Goal: Information Seeking & Learning: Learn about a topic

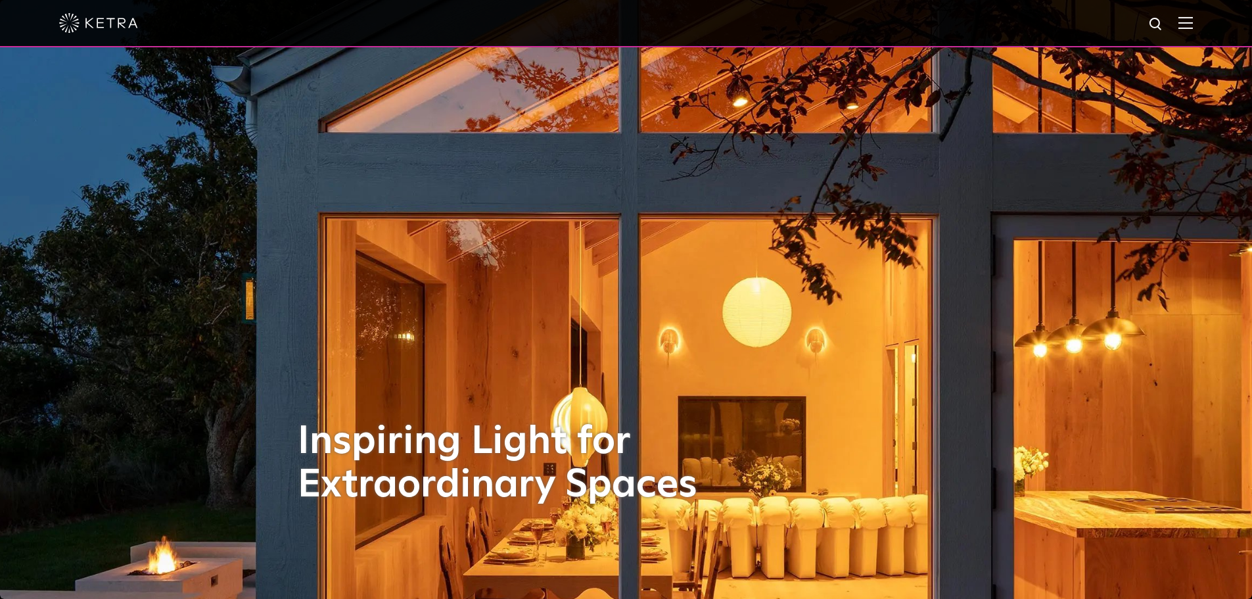
click at [1193, 23] on img at bounding box center [1185, 22] width 14 height 12
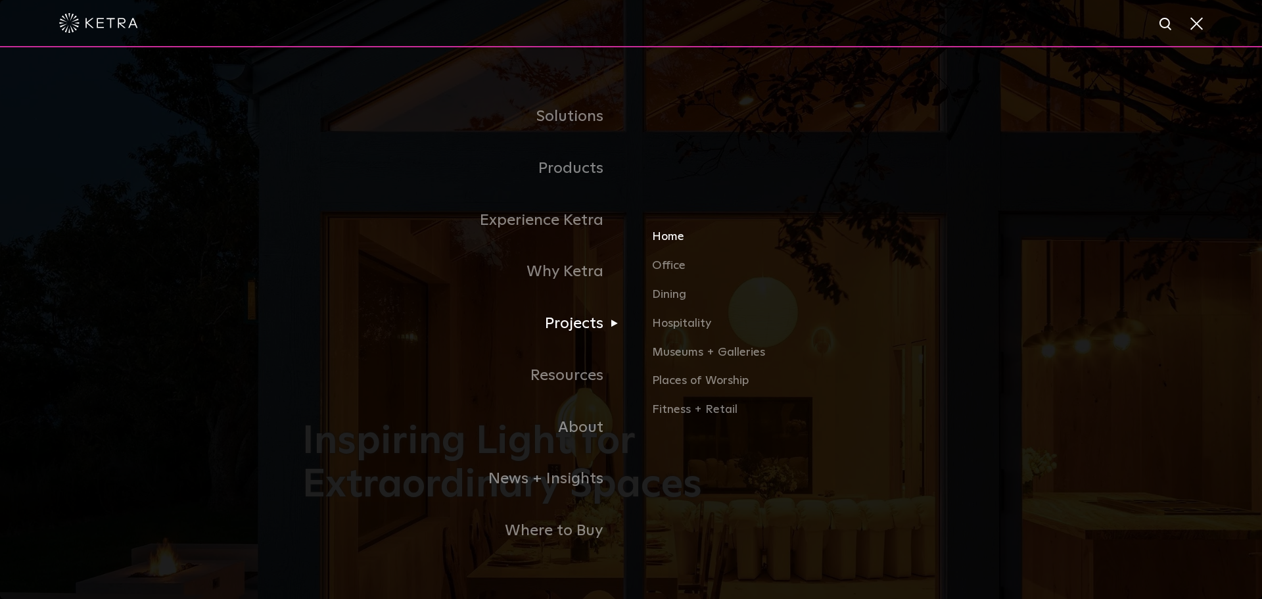
click at [668, 238] on link "Home" at bounding box center [806, 242] width 308 height 29
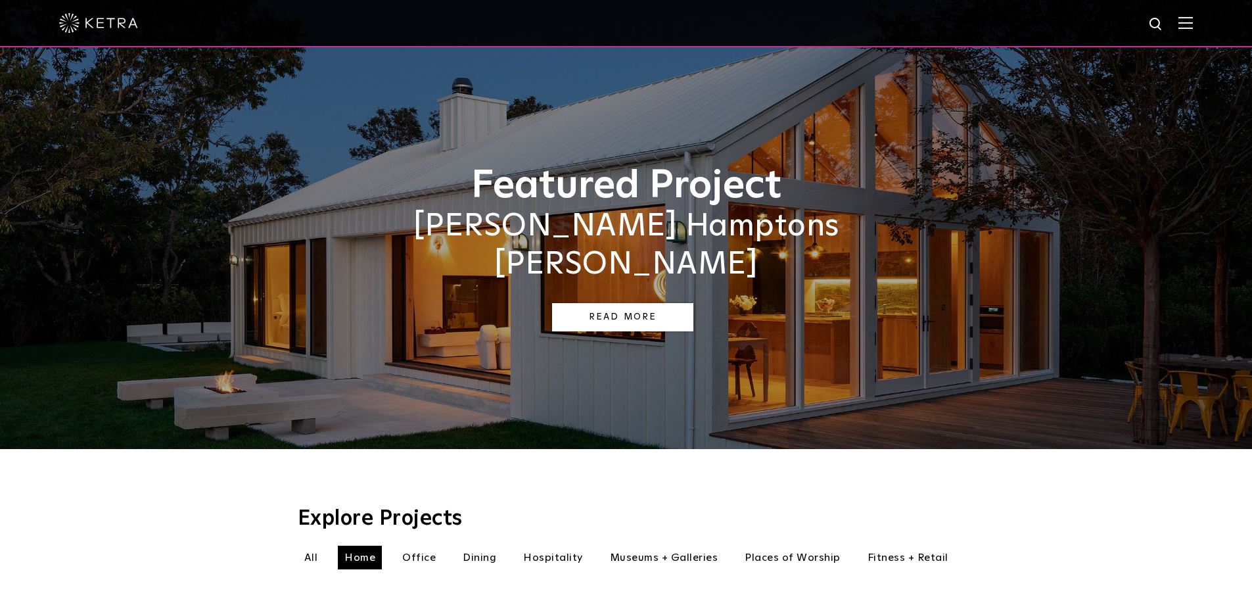
click at [627, 303] on link "Read More" at bounding box center [622, 317] width 141 height 28
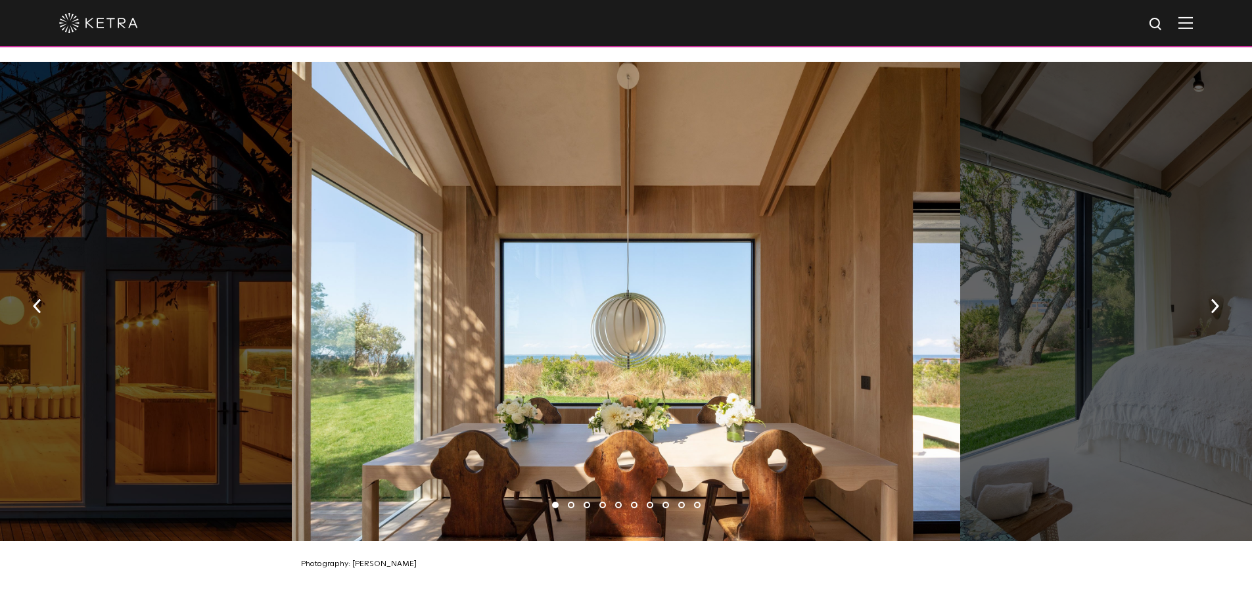
scroll to position [1840, 0]
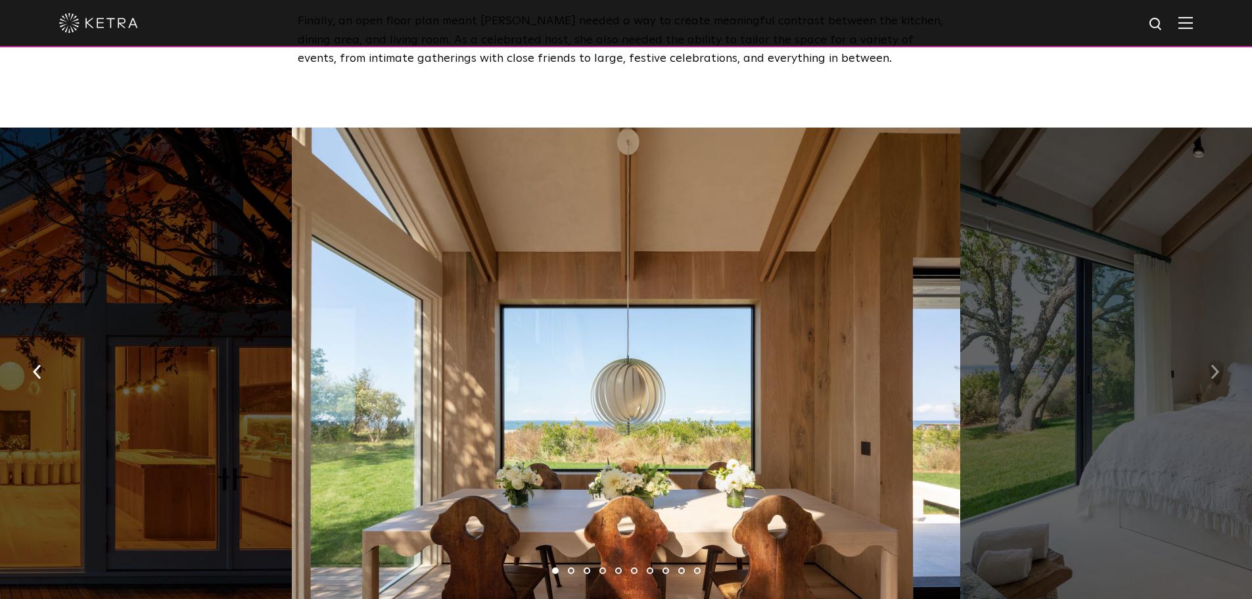
click at [1218, 364] on img "button" at bounding box center [1215, 371] width 9 height 14
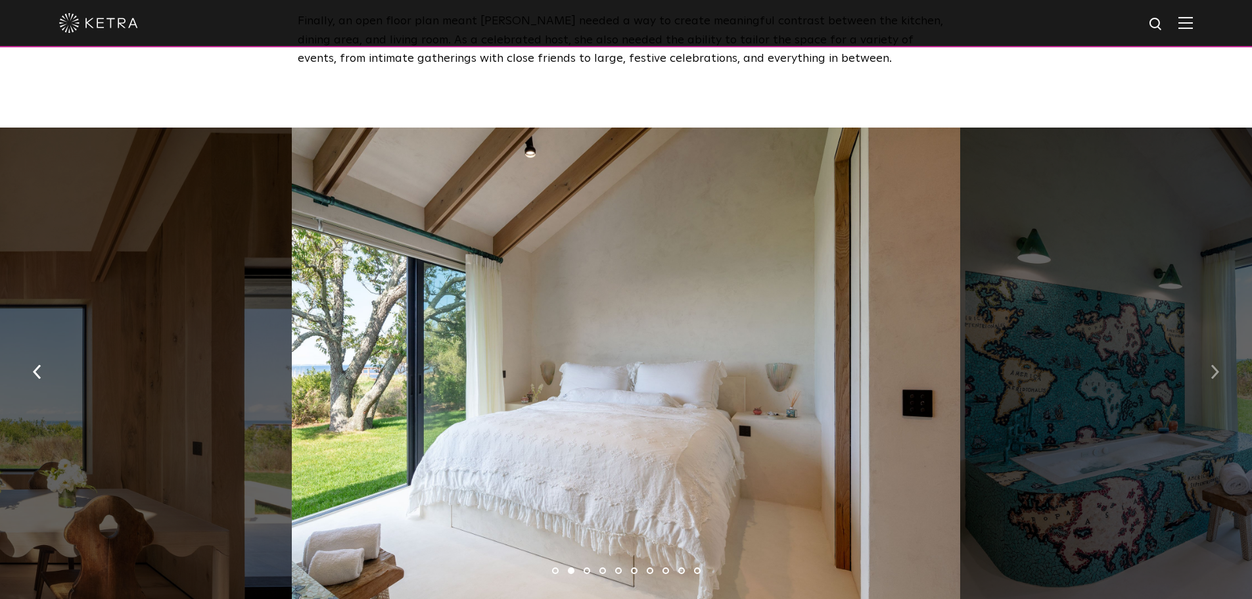
click at [1218, 364] on img "button" at bounding box center [1215, 371] width 9 height 14
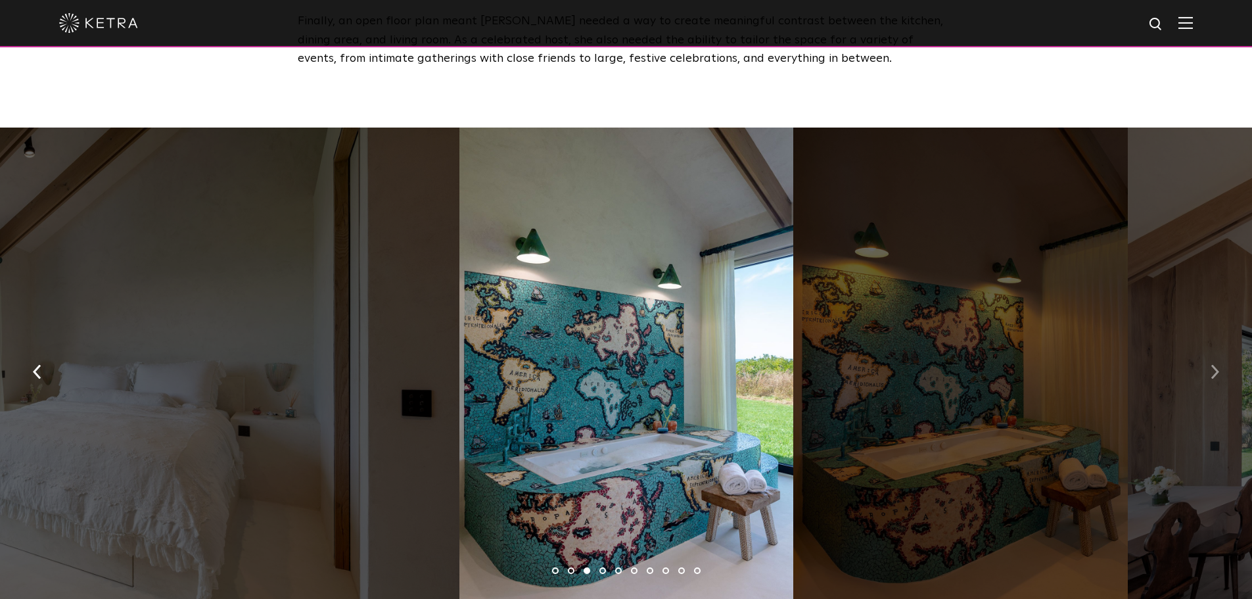
click at [1218, 364] on img "button" at bounding box center [1215, 371] width 9 height 14
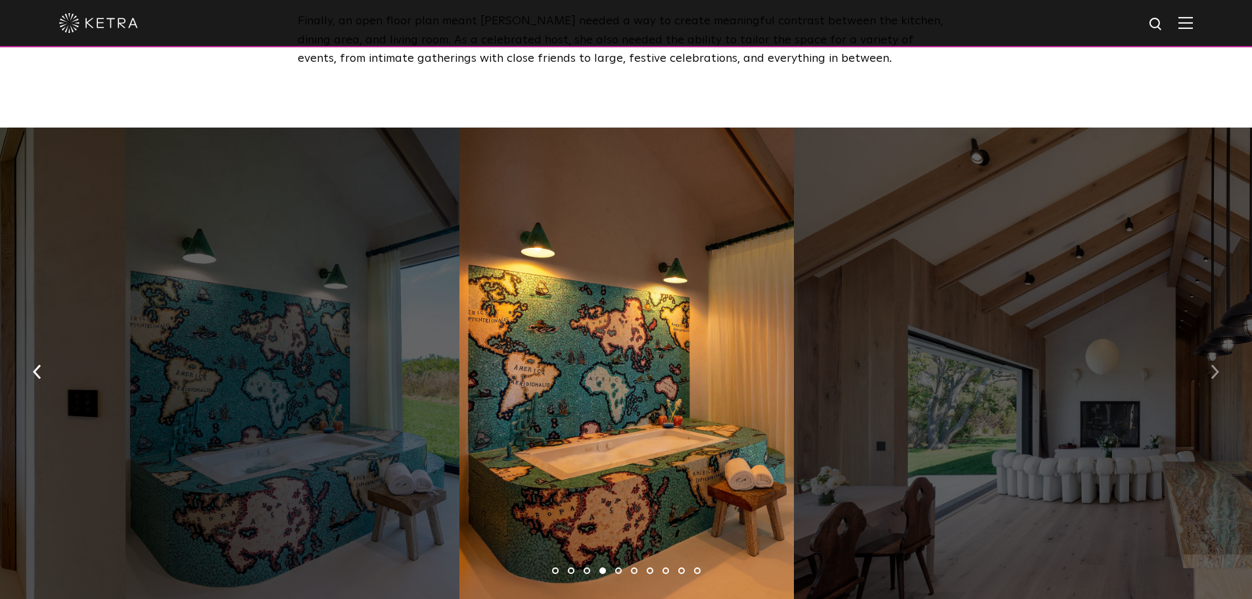
click at [1218, 364] on img "button" at bounding box center [1215, 371] width 9 height 14
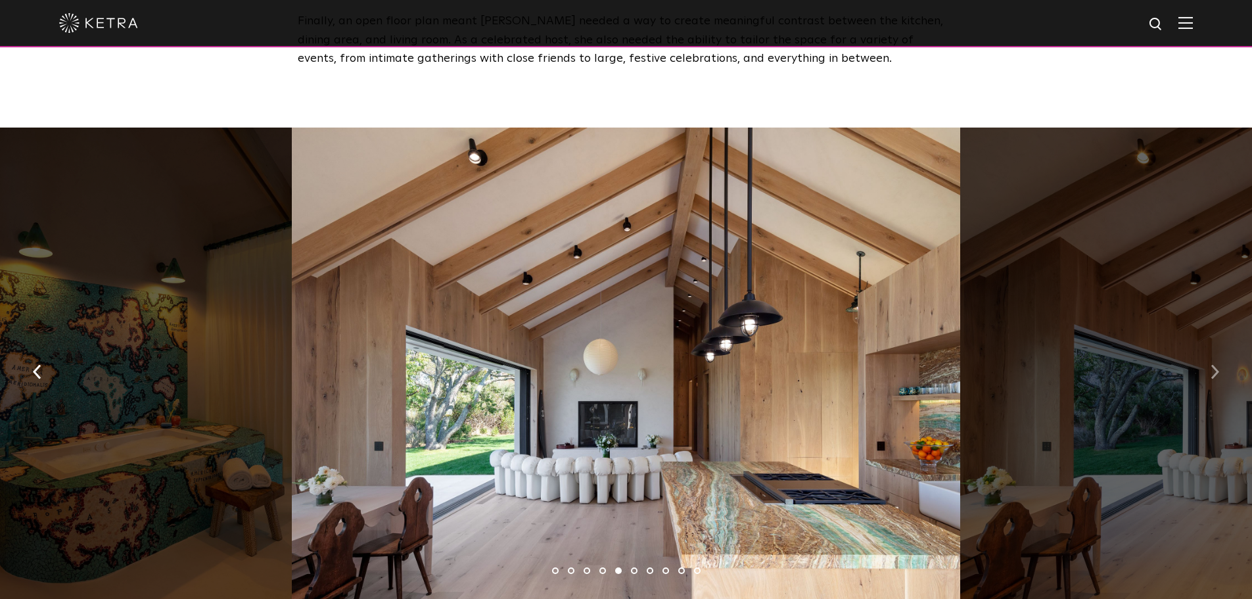
click at [1215, 364] on img "button" at bounding box center [1215, 371] width 9 height 14
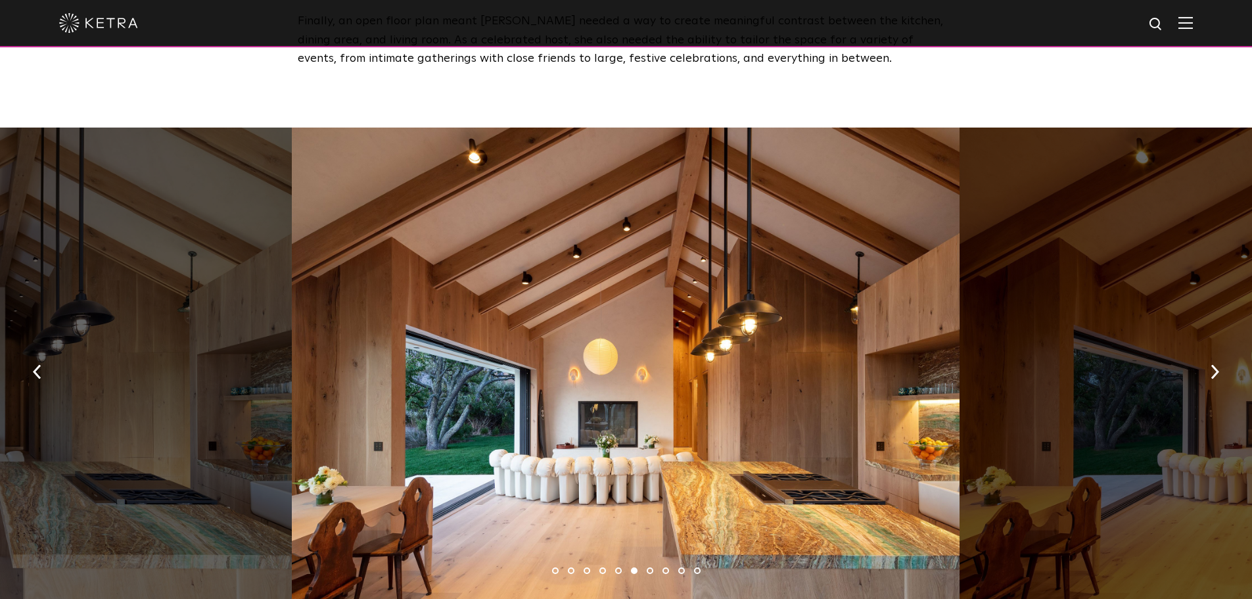
click at [572, 261] on div at bounding box center [626, 367] width 668 height 479
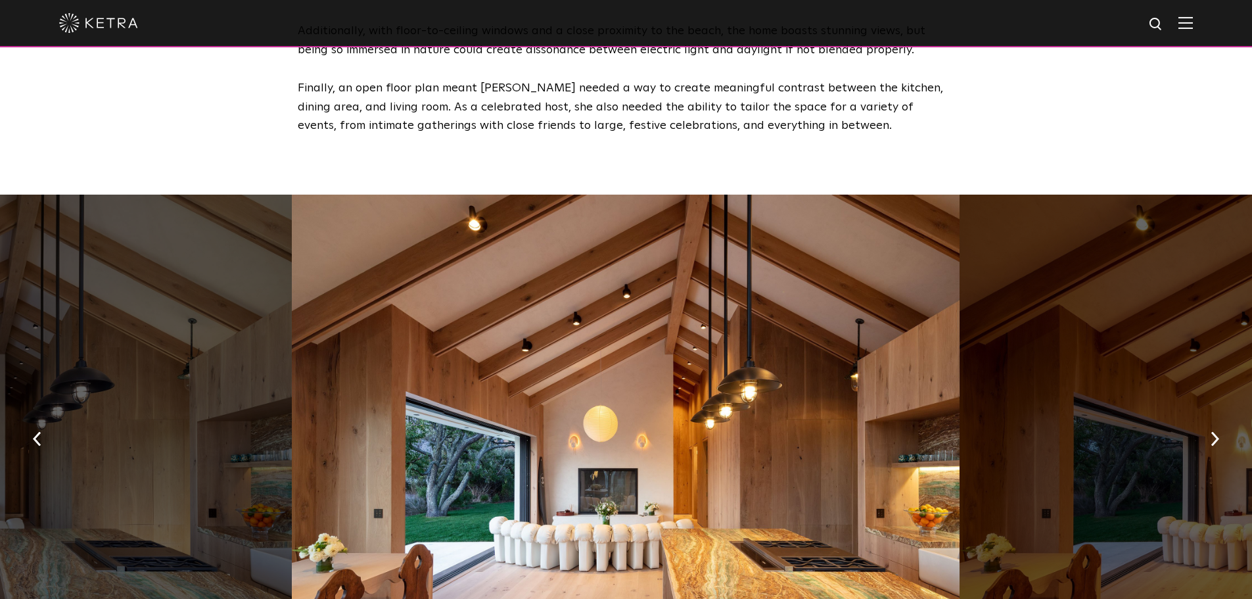
scroll to position [1775, 0]
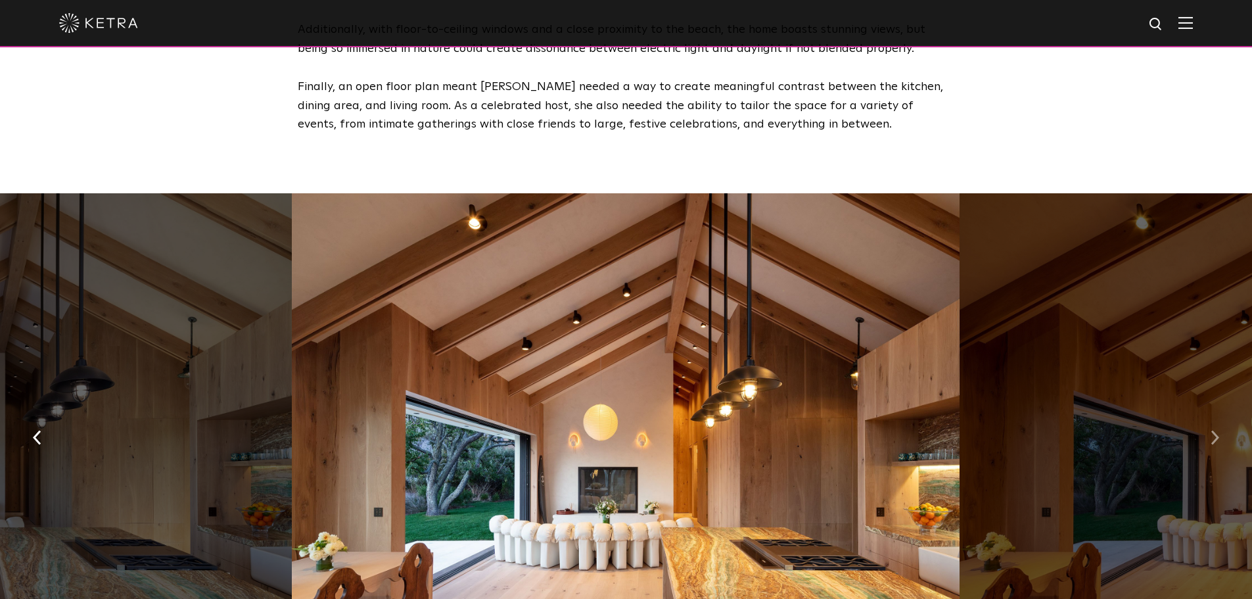
click at [1217, 430] on img "button" at bounding box center [1215, 437] width 9 height 14
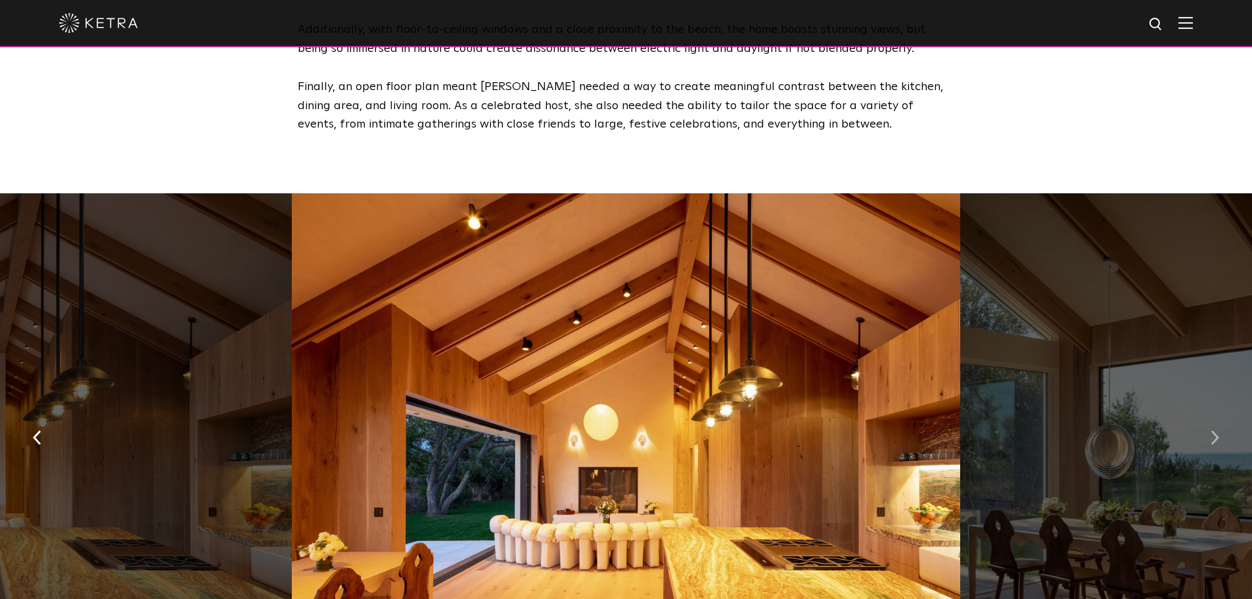
click at [1217, 430] on img "button" at bounding box center [1215, 437] width 9 height 14
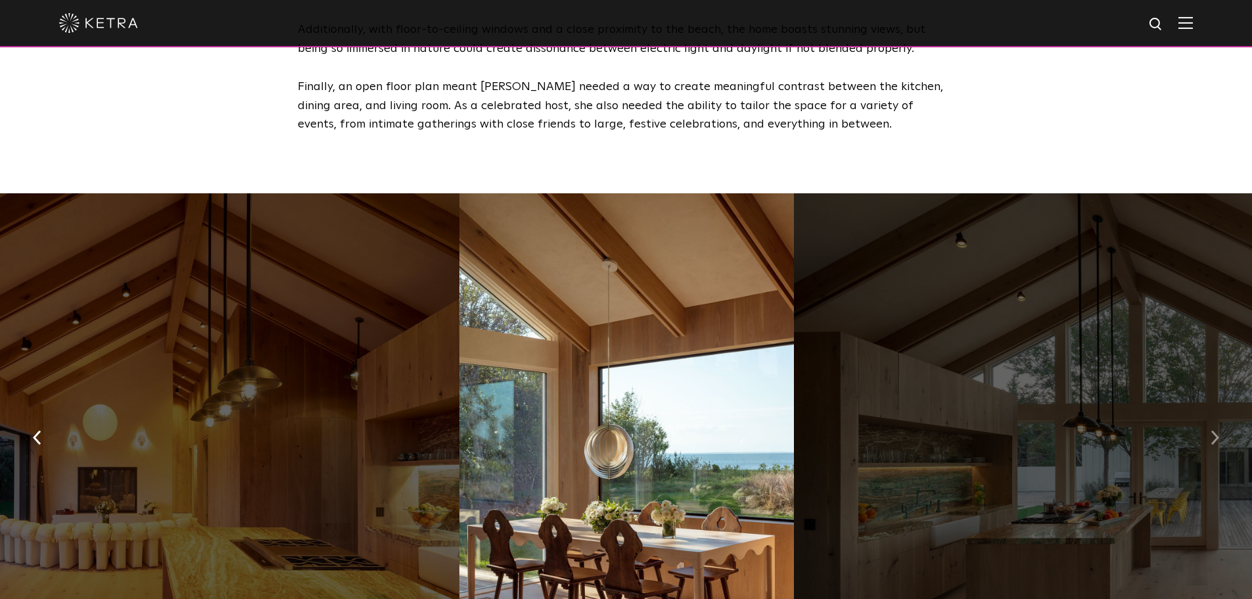
click at [1217, 431] on img "button" at bounding box center [1215, 437] width 9 height 14
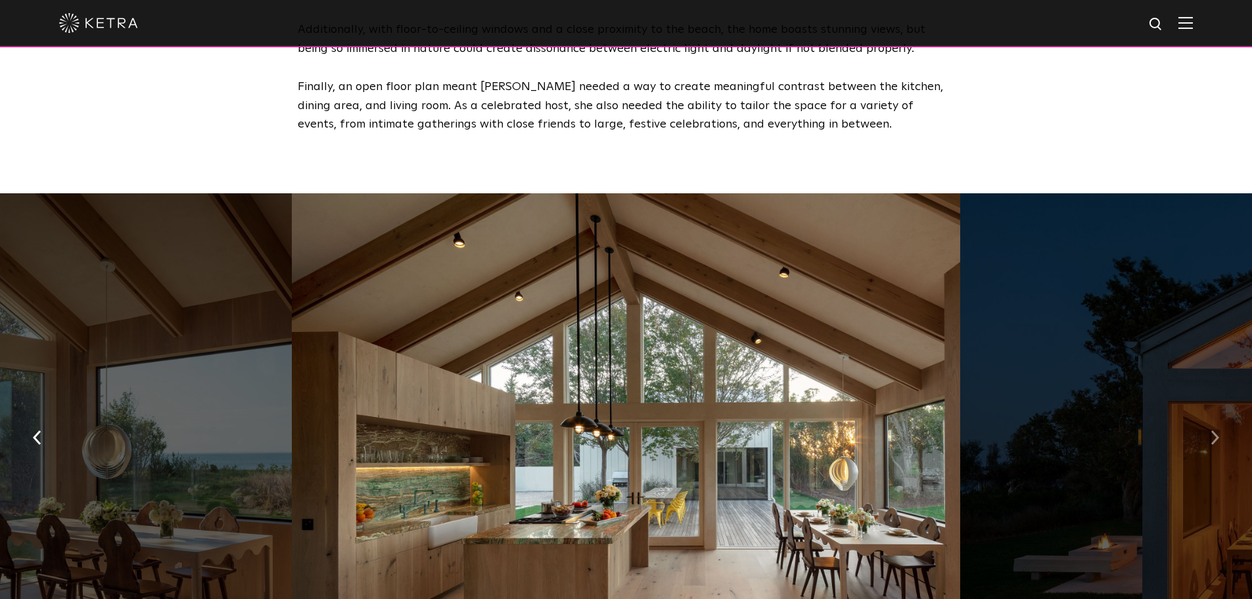
click at [1217, 431] on img "button" at bounding box center [1215, 437] width 9 height 14
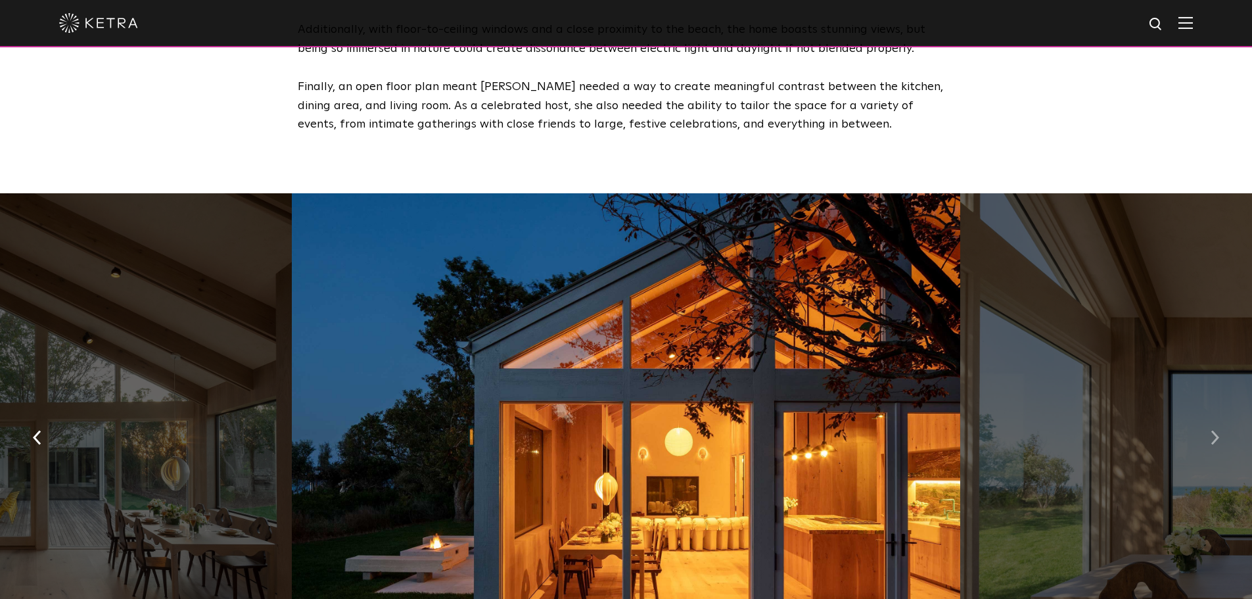
click at [1217, 431] on img "button" at bounding box center [1215, 437] width 9 height 14
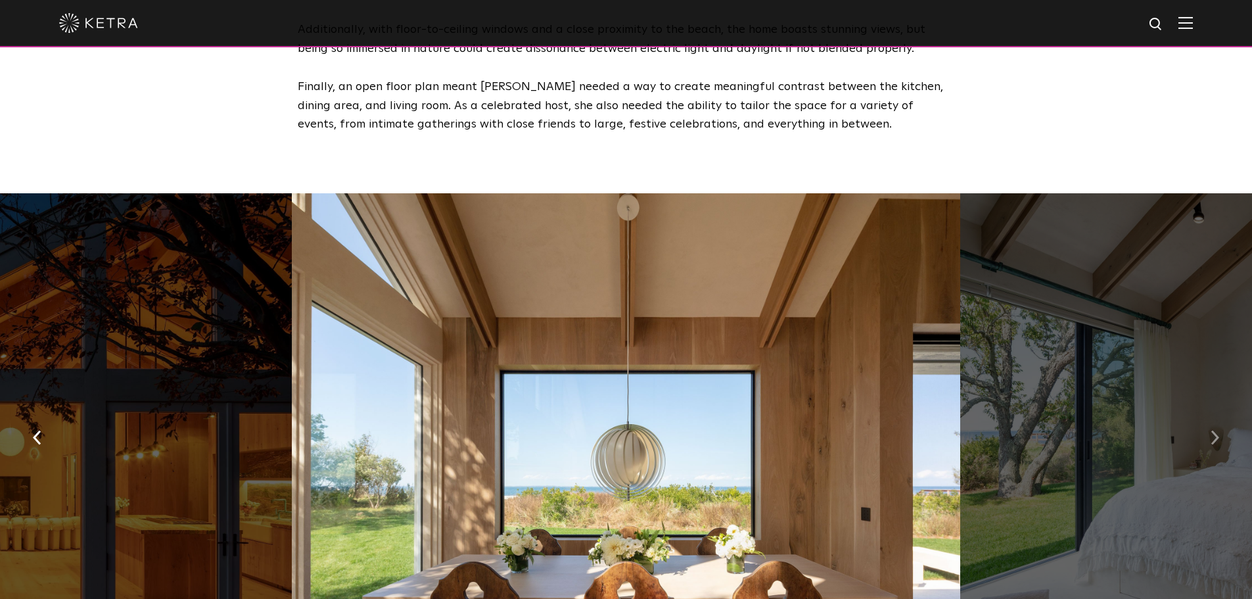
click at [1217, 431] on img "button" at bounding box center [1215, 437] width 9 height 14
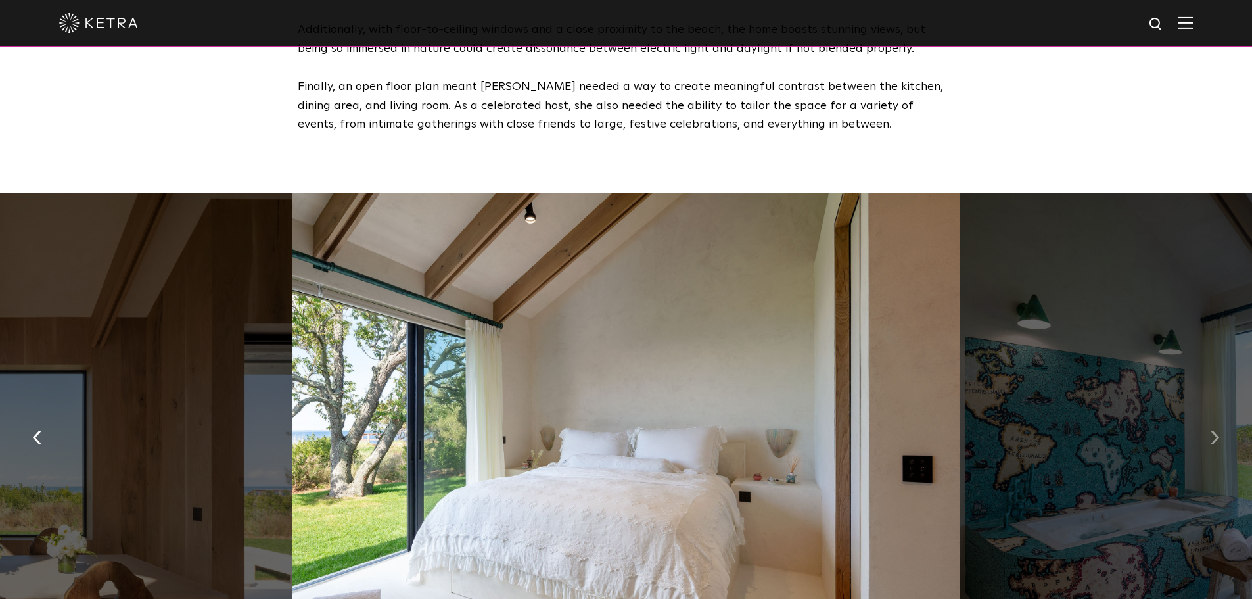
click at [1217, 432] on img "button" at bounding box center [1215, 437] width 9 height 14
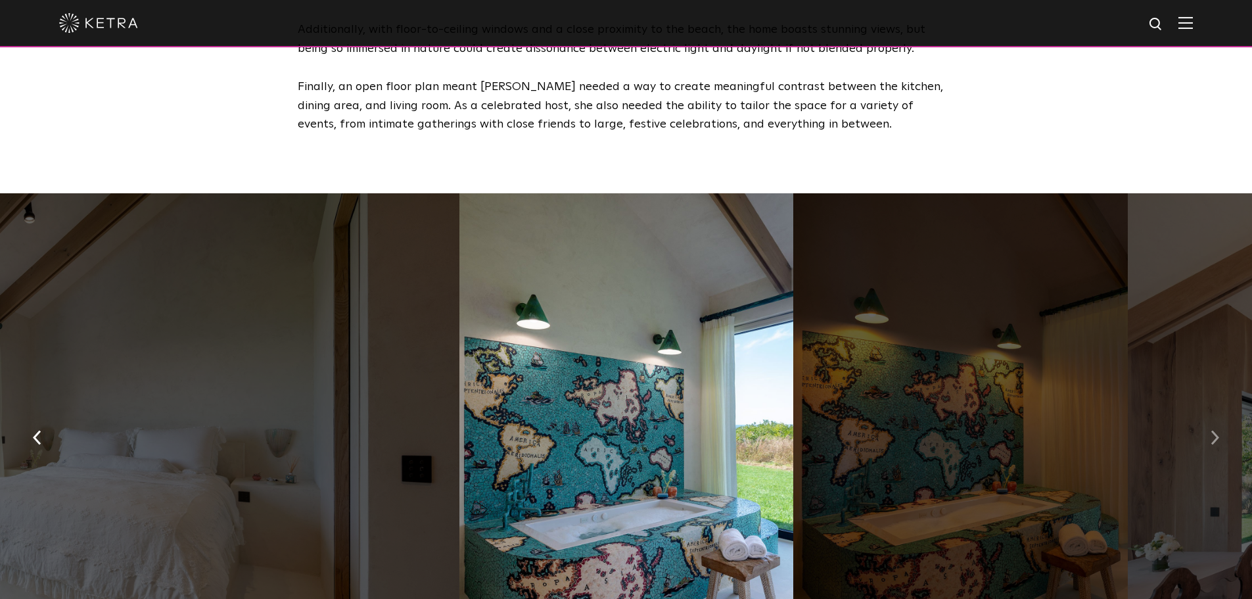
click at [1217, 432] on img "button" at bounding box center [1215, 437] width 9 height 14
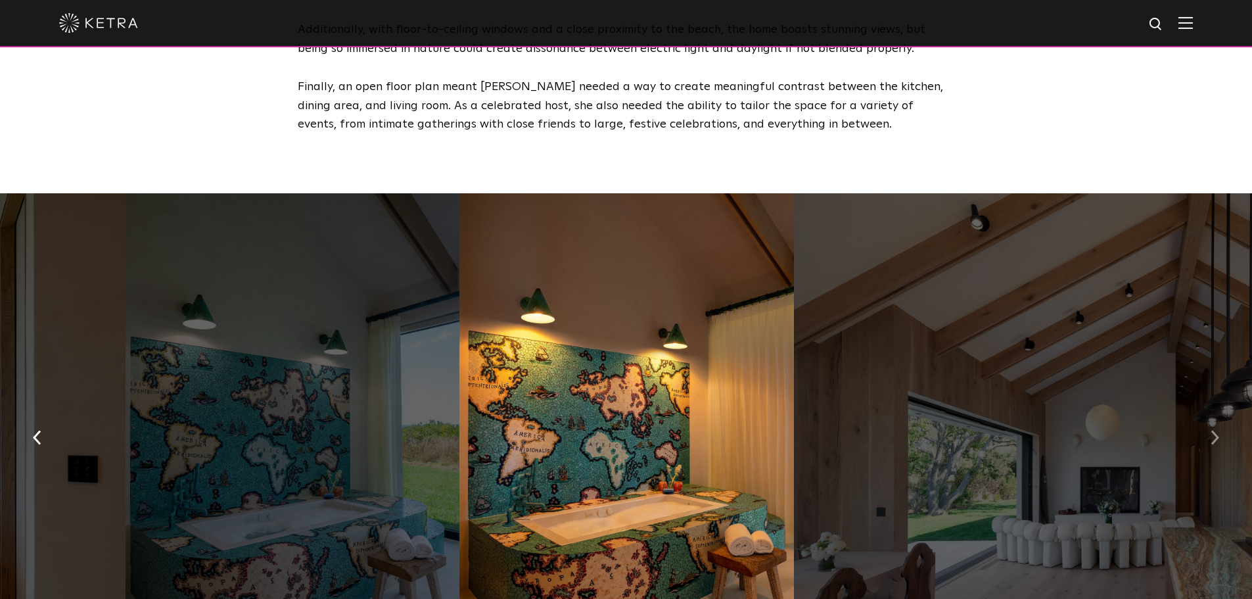
click at [1217, 432] on img "button" at bounding box center [1215, 437] width 9 height 14
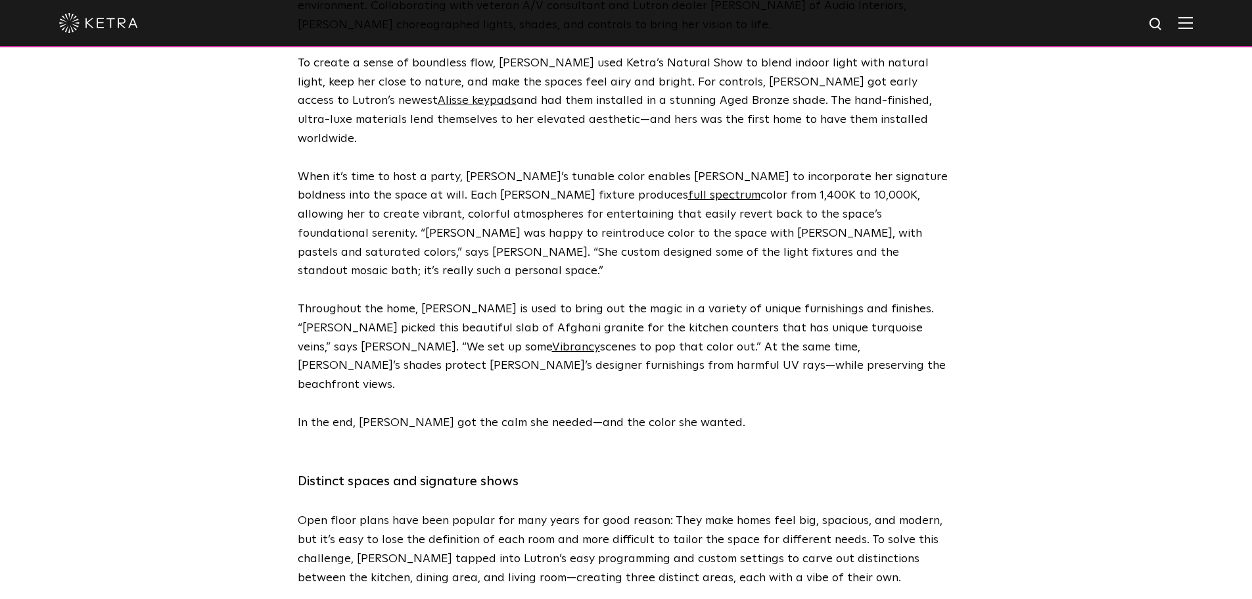
scroll to position [3023, 0]
